Goal: Task Accomplishment & Management: Manage account settings

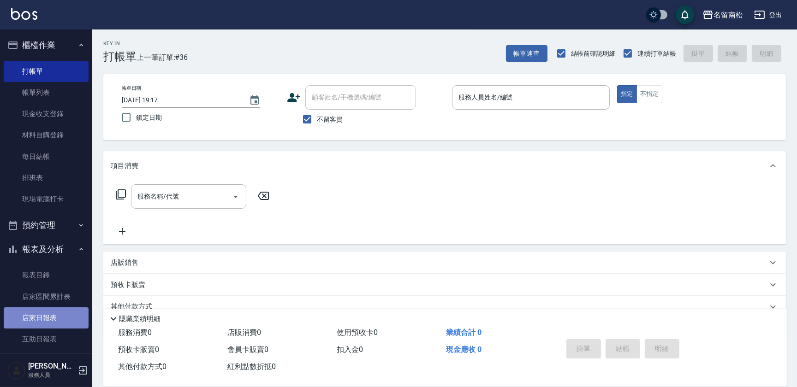
click at [62, 323] on link "店家日報表" at bounding box center [46, 318] width 85 height 21
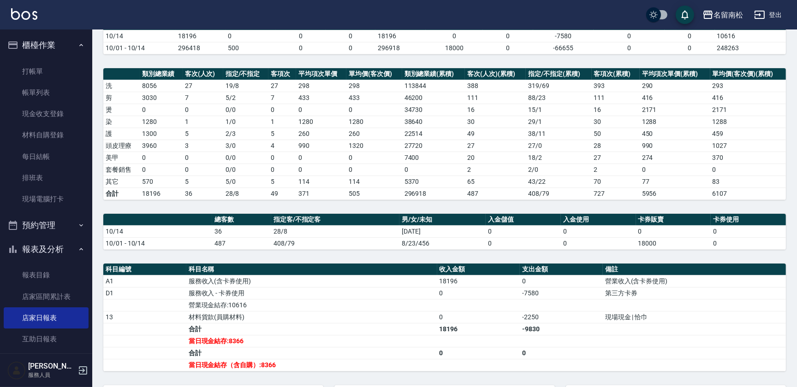
scroll to position [97, 0]
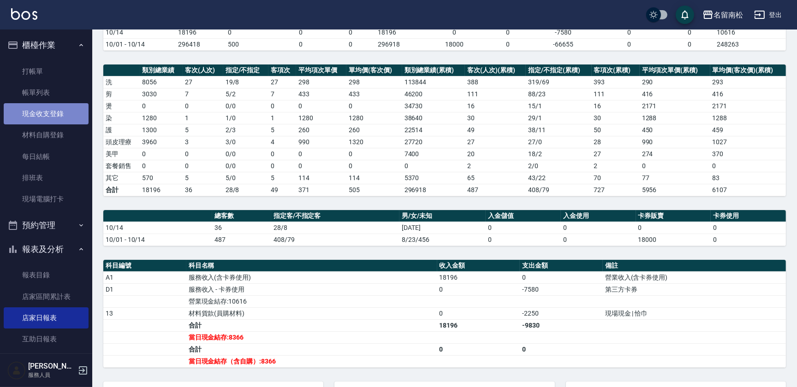
click at [71, 113] on link "現金收支登錄" at bounding box center [46, 113] width 85 height 21
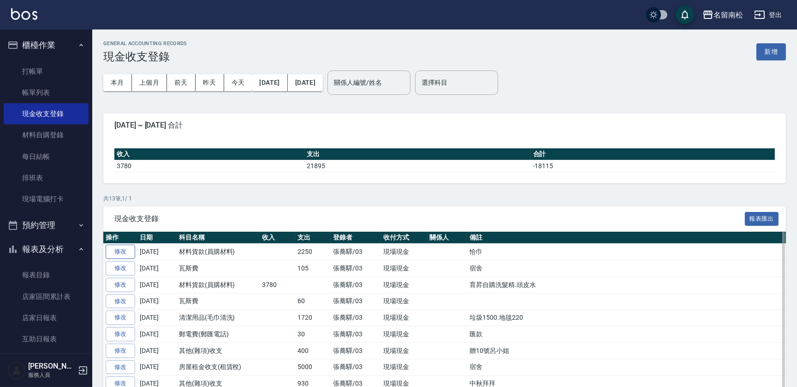
click at [123, 254] on link "修改" at bounding box center [121, 252] width 30 height 14
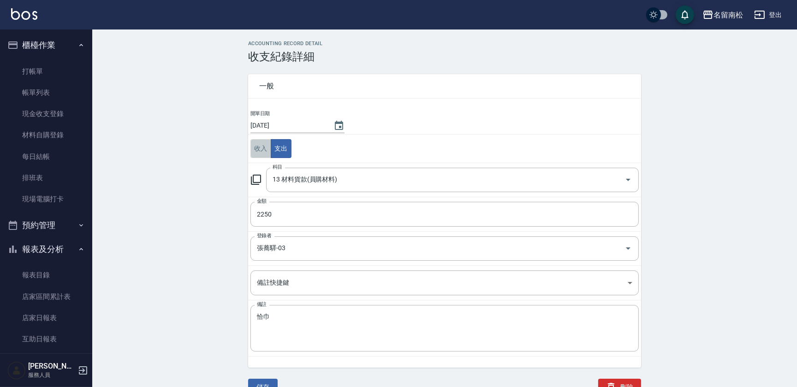
click at [256, 148] on button "收入" at bounding box center [260, 148] width 21 height 19
click at [263, 383] on button "儲存" at bounding box center [263, 387] width 30 height 17
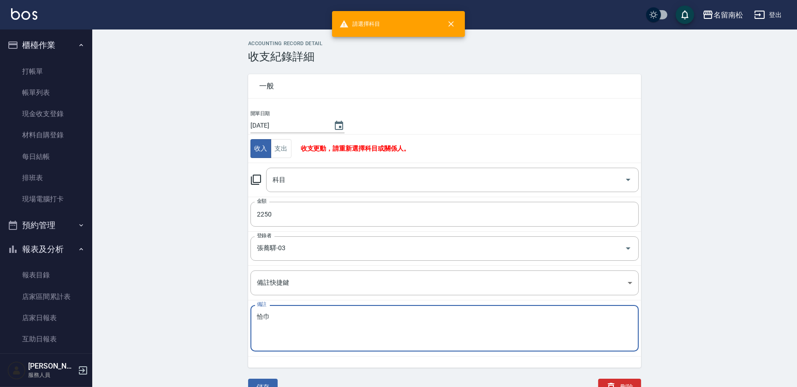
click at [300, 314] on textarea "恰巾" at bounding box center [444, 328] width 375 height 31
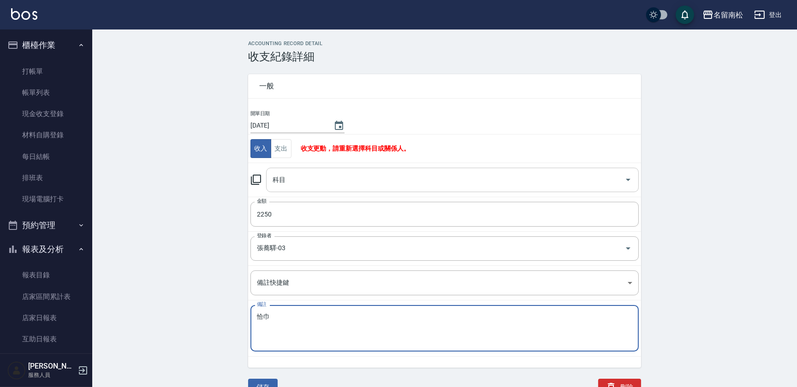
click at [313, 182] on input "科目" at bounding box center [445, 180] width 350 height 16
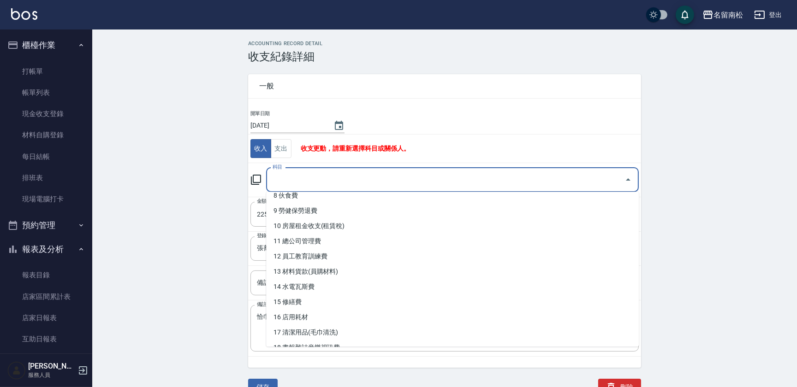
scroll to position [122, 0]
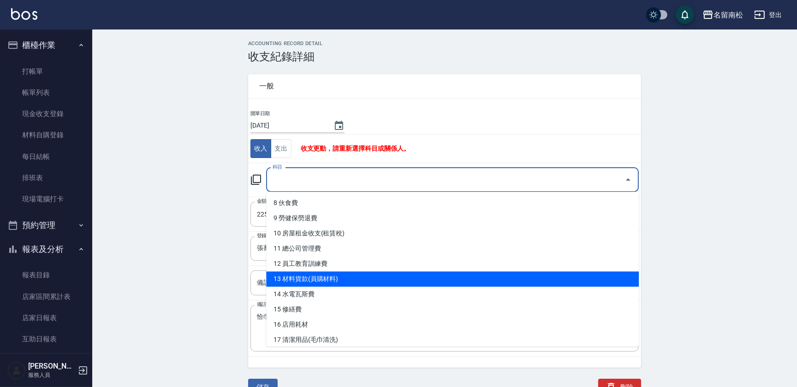
click at [468, 281] on li "13 材料貨款(員購材料)" at bounding box center [452, 279] width 373 height 15
type input "13 材料貨款(員購材料)"
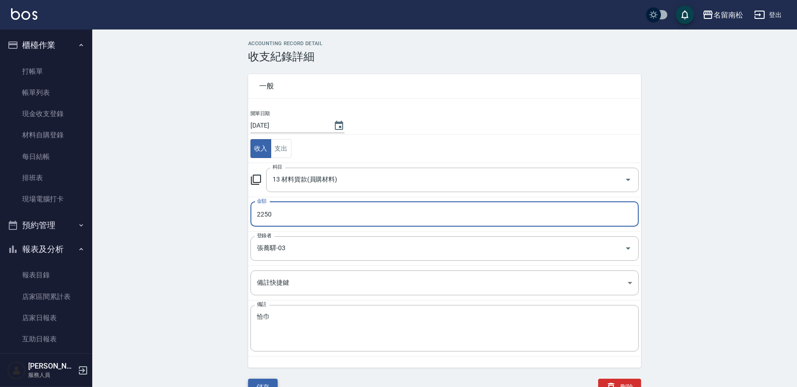
click at [264, 381] on button "儲存" at bounding box center [263, 387] width 30 height 17
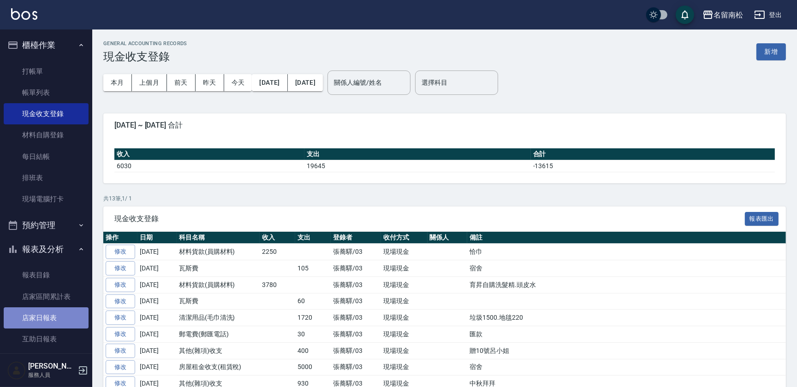
click at [57, 310] on link "店家日報表" at bounding box center [46, 318] width 85 height 21
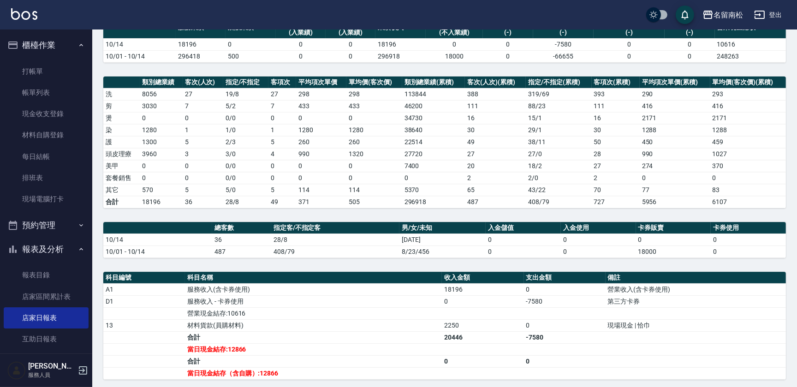
scroll to position [107, 0]
